Goal: Task Accomplishment & Management: Manage account settings

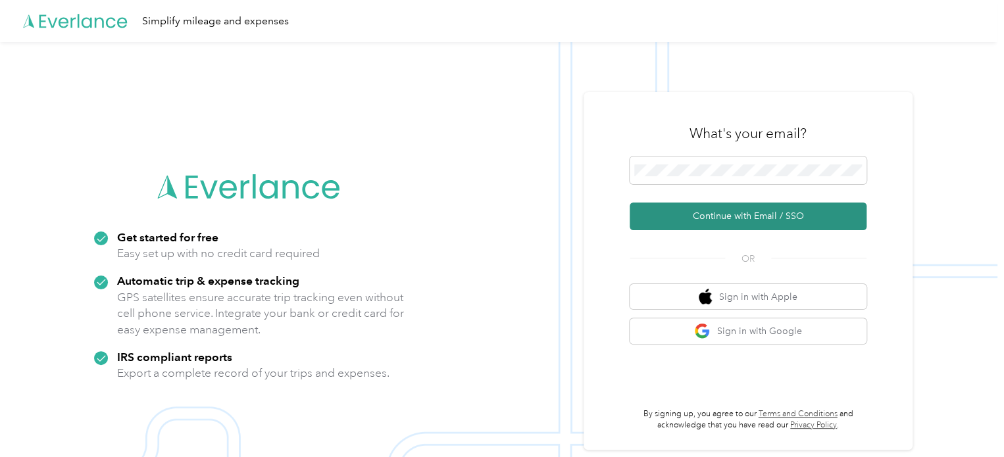
click at [748, 216] on button "Continue with Email / SSO" at bounding box center [748, 217] width 237 height 28
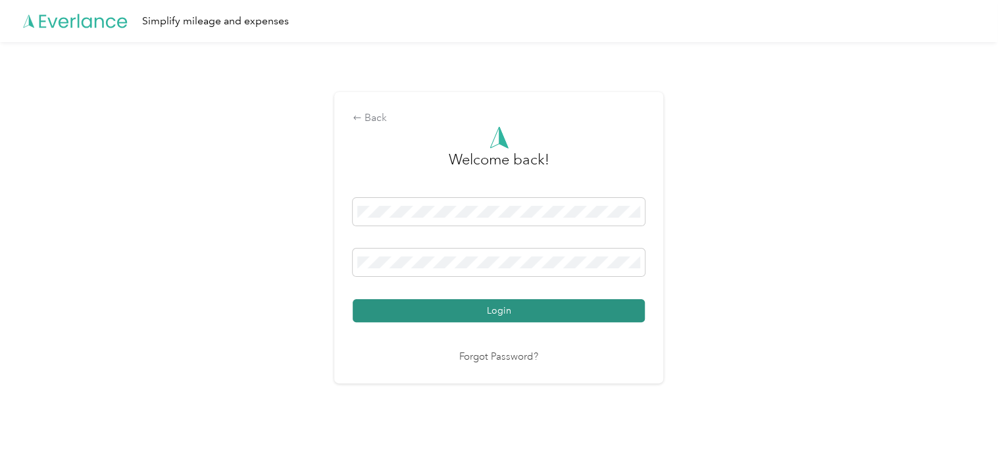
click at [489, 311] on button "Login" at bounding box center [499, 310] width 292 height 23
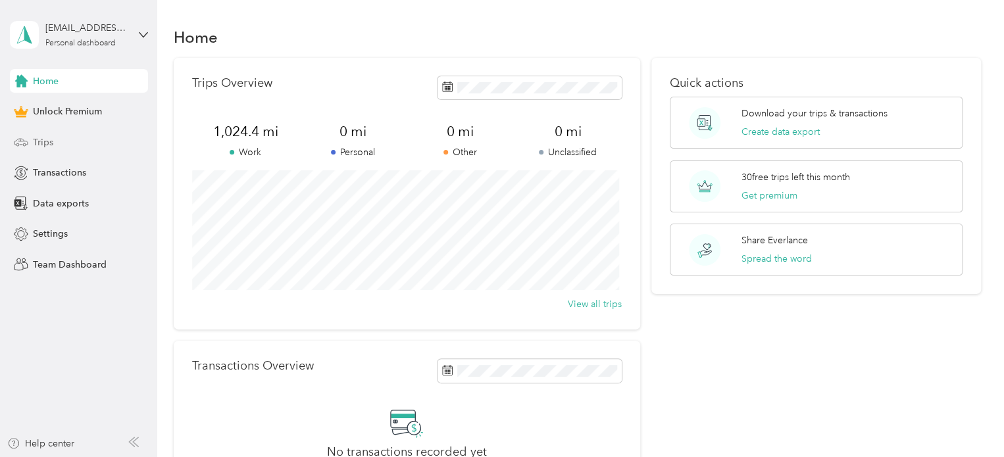
click at [44, 145] on span "Trips" at bounding box center [43, 143] width 20 height 14
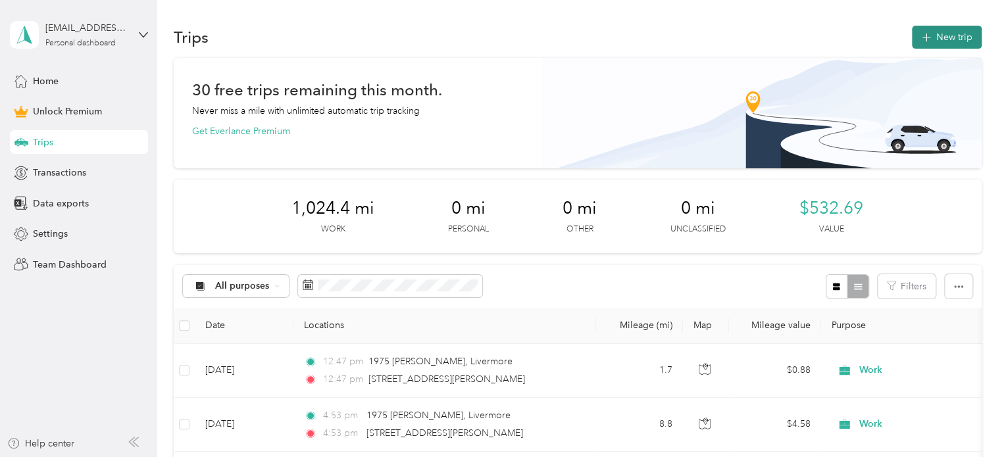
click at [921, 32] on span "button" at bounding box center [926, 37] width 11 height 11
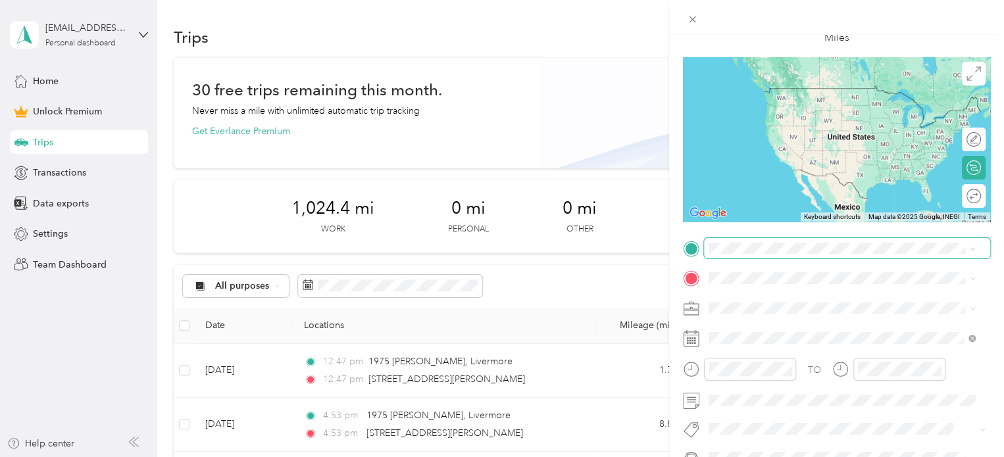
scroll to position [76, 0]
click at [758, 303] on span "1975 Ivy Common Livermore, [US_STATE][GEOGRAPHIC_DATA], [GEOGRAPHIC_DATA]" at bounding box center [852, 307] width 237 height 35
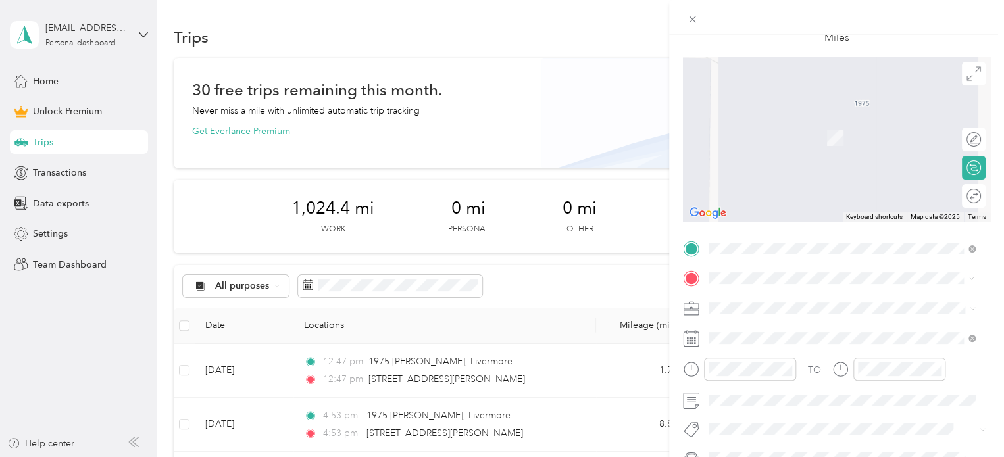
click at [795, 124] on span "[STREET_ADDRESS][US_STATE]" at bounding box center [800, 118] width 132 height 12
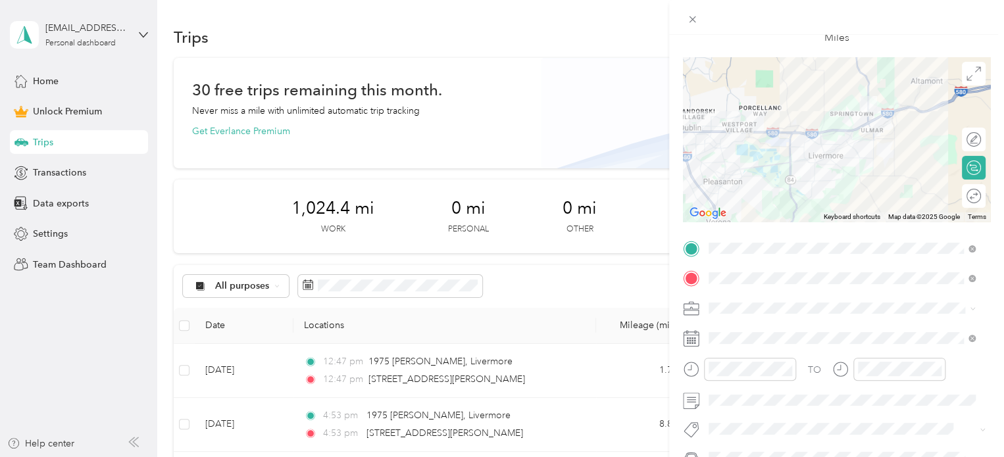
click at [691, 309] on icon at bounding box center [691, 309] width 16 height 16
click at [726, 128] on li "Work" at bounding box center [842, 123] width 276 height 23
click at [986, 202] on div at bounding box center [986, 196] width 0 height 14
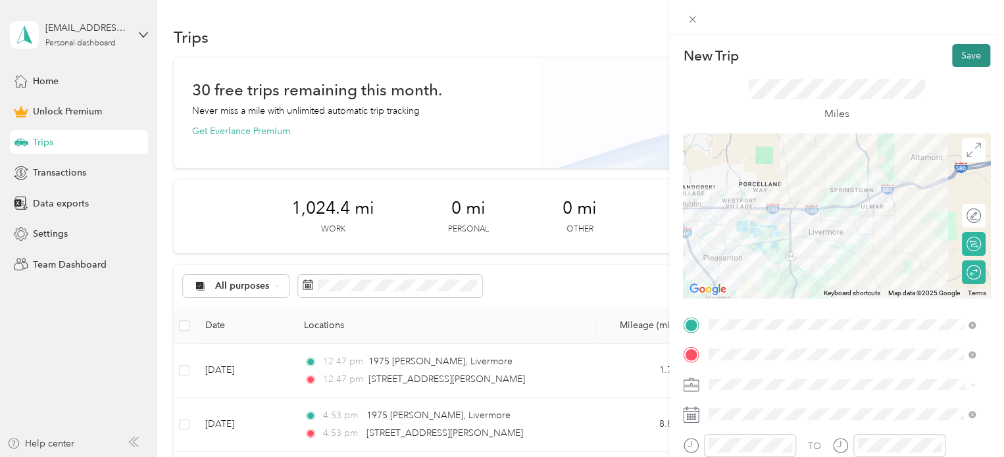
click at [960, 51] on button "Save" at bounding box center [971, 55] width 38 height 23
